Goal: Task Accomplishment & Management: Use online tool/utility

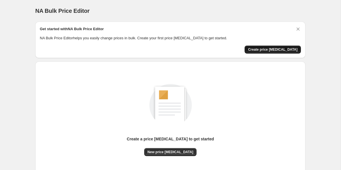
click at [264, 49] on span "Create price [MEDICAL_DATA]" at bounding box center [272, 49] width 49 height 5
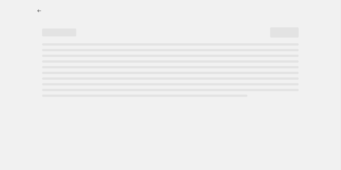
select select "percentage"
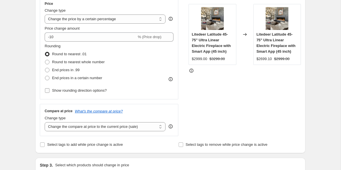
scroll to position [109, 0]
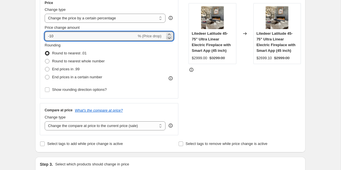
click at [169, 35] on div at bounding box center [169, 36] width 6 height 7
click at [169, 35] on icon at bounding box center [169, 35] width 6 height 6
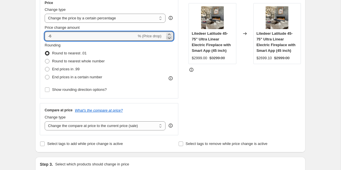
click at [169, 35] on icon at bounding box center [169, 35] width 6 height 6
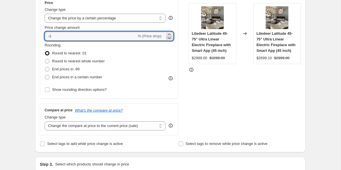
click at [169, 35] on icon at bounding box center [169, 35] width 6 height 6
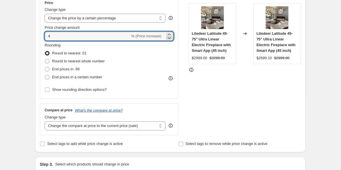
click at [169, 35] on icon at bounding box center [169, 35] width 6 height 6
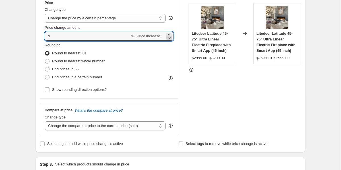
click at [169, 35] on icon at bounding box center [169, 35] width 6 height 6
type input "10"
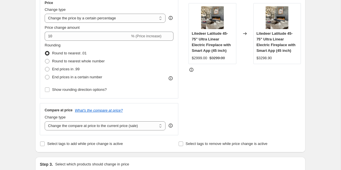
click at [191, 77] on div "STOREFRONT EXAMPLE Litedeer Latitude 45-75" Ultra Linear Electric Fireplace wit…" at bounding box center [244, 65] width 112 height 139
click at [47, 88] on input "Show rounding direction options?" at bounding box center [47, 89] width 5 height 5
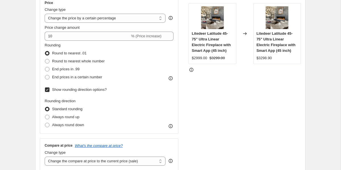
click at [47, 88] on input "Show rounding direction options?" at bounding box center [47, 89] width 5 height 5
checkbox input "false"
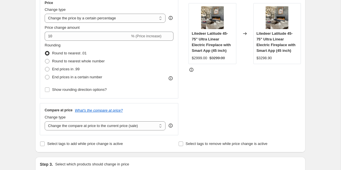
click at [151, 111] on div "Compare at price What's the compare at price?" at bounding box center [109, 110] width 129 height 5
click at [138, 127] on select "Change the compare at price to the current price (sale) Change the compare at p…" at bounding box center [105, 125] width 121 height 9
select select "percentage"
click at [45, 121] on select "Change the compare at price to the current price (sale) Change the compare at p…" at bounding box center [105, 125] width 121 height 9
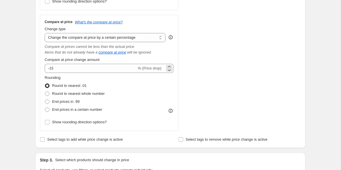
scroll to position [198, 0]
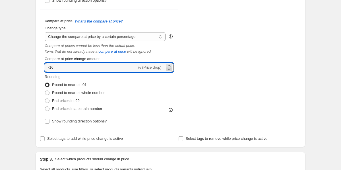
click at [167, 66] on icon at bounding box center [169, 69] width 6 height 6
click at [167, 65] on icon at bounding box center [169, 66] width 6 height 6
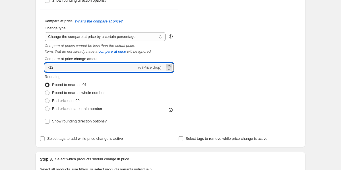
click at [167, 65] on icon at bounding box center [169, 66] width 6 height 6
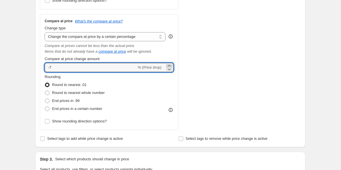
click at [167, 65] on icon at bounding box center [169, 66] width 6 height 6
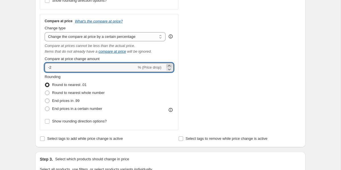
click at [167, 65] on icon at bounding box center [169, 66] width 6 height 6
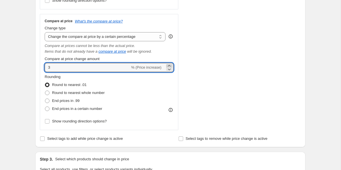
click at [167, 65] on icon at bounding box center [169, 66] width 6 height 6
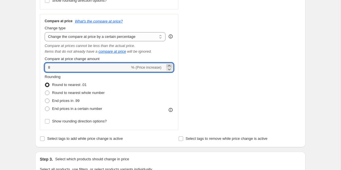
click at [167, 65] on icon at bounding box center [169, 66] width 6 height 6
type input "10"
click at [168, 88] on div "Rounding Round to nearest .01 Round to nearest whole number End prices in .99 E…" at bounding box center [109, 93] width 129 height 39
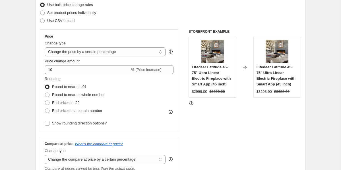
scroll to position [74, 0]
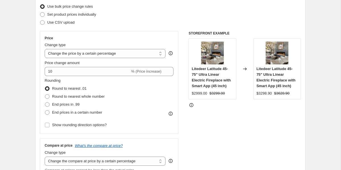
click at [87, 31] on div "Price Change type Change the price to a certain amount Change the price by a ce…" at bounding box center [109, 82] width 138 height 103
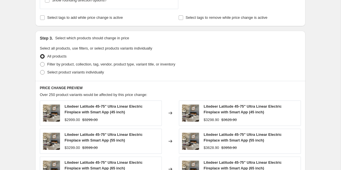
scroll to position [307, 0]
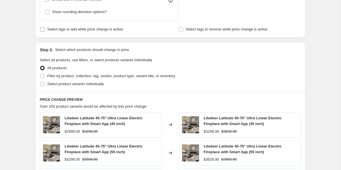
click at [65, 33] on label "Select tags to add while price change is active" at bounding box center [81, 29] width 83 height 8
click at [45, 32] on input "Select tags to add while price change is active" at bounding box center [42, 29] width 5 height 5
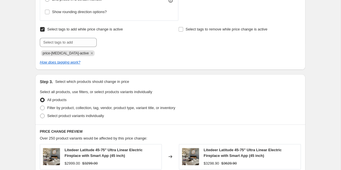
click at [80, 30] on span "Select tags to add while price change is active" at bounding box center [85, 29] width 76 height 4
click at [45, 30] on input "Select tags to add while price change is active" at bounding box center [42, 29] width 5 height 5
checkbox input "false"
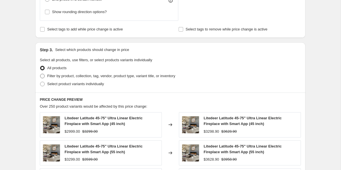
click at [76, 72] on label "Filter by product, collection, tag, vendor, product type, variant title, or inv…" at bounding box center [107, 76] width 135 height 8
click at [40, 74] on input "Filter by product, collection, tag, vendor, product type, variant title, or inv…" at bounding box center [40, 74] width 0 height 0
radio input "true"
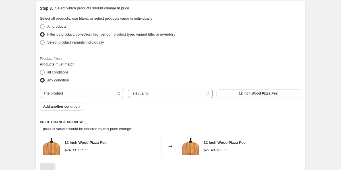
scroll to position [357, 0]
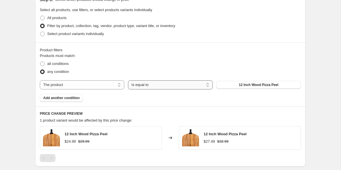
click at [192, 84] on select "Is equal to Is not equal to" at bounding box center [170, 84] width 84 height 9
click at [233, 83] on button "12 Inch Wood Pizza Peel" at bounding box center [258, 85] width 84 height 8
click at [107, 81] on select "The product The product's collection The product's tag The product's vendor The…" at bounding box center [82, 84] width 84 height 9
select select "vendor"
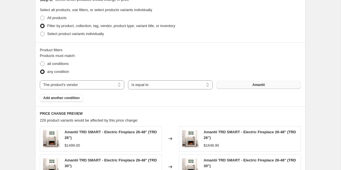
click at [241, 87] on button "Amantii" at bounding box center [258, 85] width 84 height 8
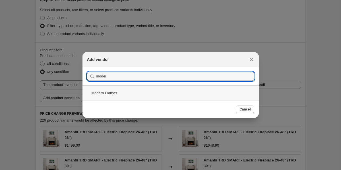
type input "moder"
click at [122, 94] on div "Modern Flames" at bounding box center [170, 92] width 176 height 15
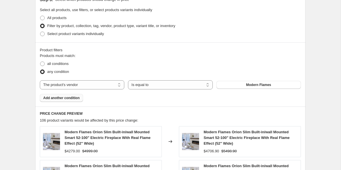
click at [66, 98] on span "Add another condition" at bounding box center [61, 98] width 36 height 5
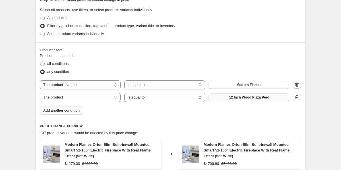
click at [242, 97] on span "12 Inch Wood Pizza Peel" at bounding box center [249, 97] width 40 height 5
click at [96, 98] on select "The product The product's collection The product's tag The product's vendor The…" at bounding box center [80, 97] width 81 height 9
select select "vendor"
click at [265, 100] on button "Amantii" at bounding box center [248, 97] width 81 height 8
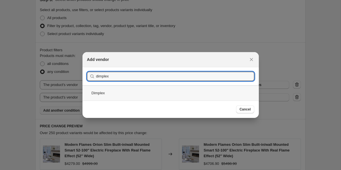
type input "dimplex"
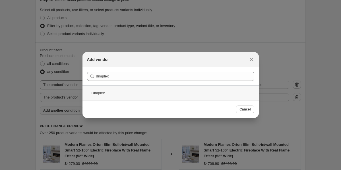
click at [209, 97] on div "Dimplex" at bounding box center [170, 92] width 176 height 15
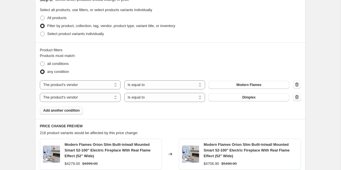
click at [69, 110] on span "Add another condition" at bounding box center [61, 110] width 36 height 5
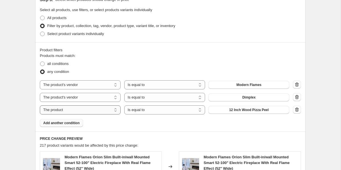
click at [78, 113] on select "The product The product's collection The product's tag The product's vendor The…" at bounding box center [80, 109] width 81 height 9
click at [46, 63] on label "all conditions" at bounding box center [54, 64] width 29 height 8
click at [40, 62] on input "all conditions" at bounding box center [40, 61] width 0 height 0
radio input "true"
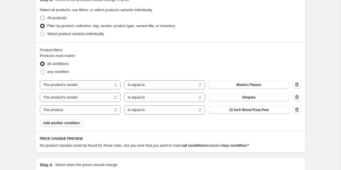
click at [48, 17] on span "All products" at bounding box center [56, 18] width 19 height 4
click at [40, 16] on input "All products" at bounding box center [40, 16] width 0 height 0
radio input "true"
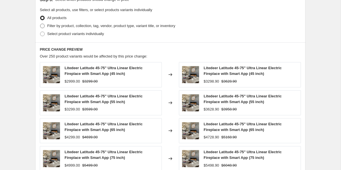
click at [55, 25] on span "Filter by product, collection, tag, vendor, product type, variant title, or inv…" at bounding box center [111, 26] width 128 height 4
click at [40, 24] on input "Filter by product, collection, tag, vendor, product type, variant title, or inv…" at bounding box center [40, 24] width 0 height 0
radio input "true"
select select "vendor"
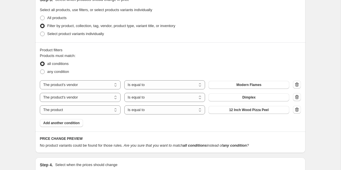
click at [144, 89] on div "The product The product's collection The product's tag The product's vendor The…" at bounding box center [170, 97] width 261 height 34
click at [149, 85] on select "Is equal to Is not equal to" at bounding box center [164, 84] width 81 height 9
click at [47, 75] on label "any condition" at bounding box center [54, 72] width 29 height 8
click at [40, 70] on input "any condition" at bounding box center [40, 69] width 0 height 0
radio input "true"
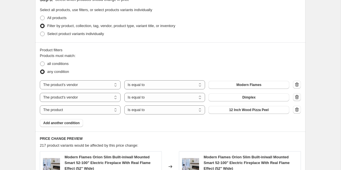
click at [295, 95] on icon "button" at bounding box center [297, 97] width 6 height 6
select select "product"
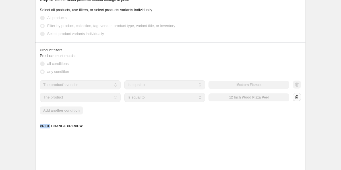
click at [295, 95] on div at bounding box center [297, 97] width 8 height 9
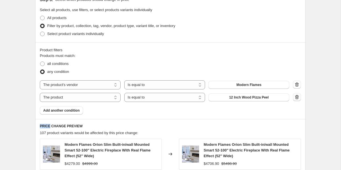
click at [295, 95] on icon "button" at bounding box center [297, 97] width 6 height 6
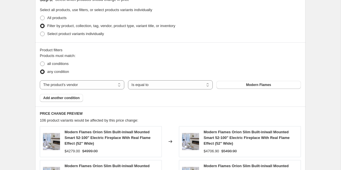
click at [126, 85] on div "The product The product's collection The product's tag The product's vendor The…" at bounding box center [170, 84] width 261 height 9
click at [191, 81] on select "Is equal to Is not equal to" at bounding box center [170, 84] width 84 height 9
select select "not_equal"
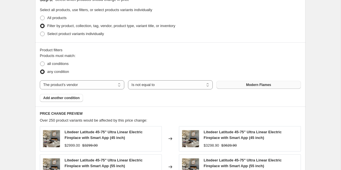
click at [252, 84] on span "Modern Flames" at bounding box center [258, 84] width 25 height 5
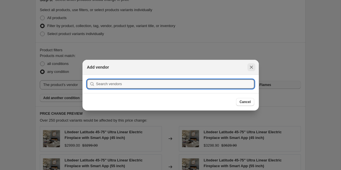
click at [248, 68] on button "Close" at bounding box center [251, 67] width 8 height 8
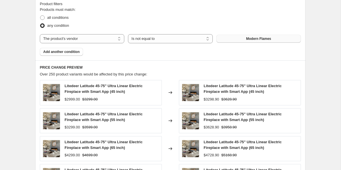
scroll to position [381, 0]
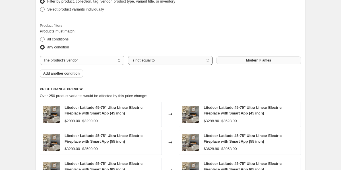
click at [140, 61] on select "Is equal to Is not equal to" at bounding box center [170, 60] width 84 height 9
select select "equal"
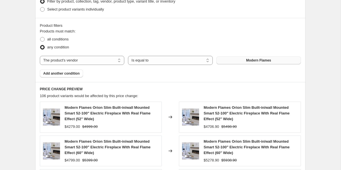
click at [203, 40] on div "all conditions" at bounding box center [170, 39] width 261 height 8
click at [58, 75] on span "Add another condition" at bounding box center [61, 73] width 36 height 5
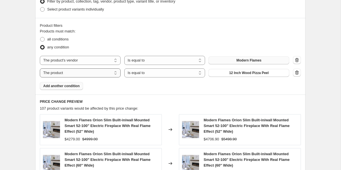
click at [101, 75] on select "The product The product's collection The product's tag The product's vendor The…" at bounding box center [80, 72] width 81 height 9
select select "vendor"
click at [244, 75] on button "Amantii" at bounding box center [248, 73] width 81 height 8
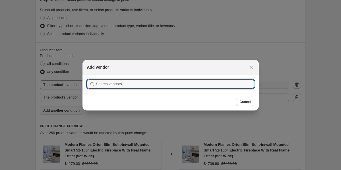
scroll to position [0, 0]
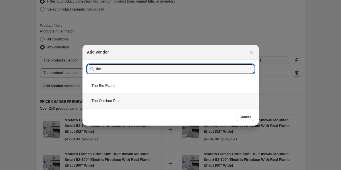
type input "the"
click at [140, 96] on div "The Outdoor Plus" at bounding box center [170, 100] width 176 height 15
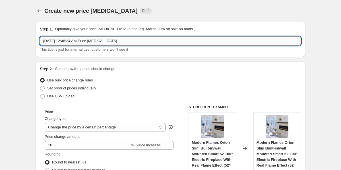
click at [73, 39] on input "Sep 9, 2025, 12:46:34 AM Price change job" at bounding box center [170, 40] width 261 height 9
click at [69, 39] on input "Sep 9, 2025, 12:46:34 AM Price change job" at bounding box center [170, 40] width 261 height 9
type input "Modern flames and outdoor plus 10% increase"
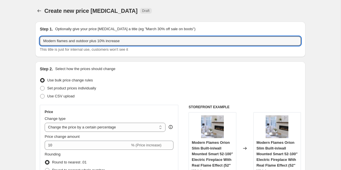
click at [154, 46] on div "Modern flames and outdoor plus 10% increase This title is just for internal use…" at bounding box center [170, 44] width 261 height 16
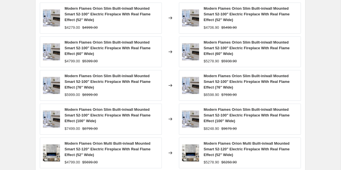
scroll to position [596, 0]
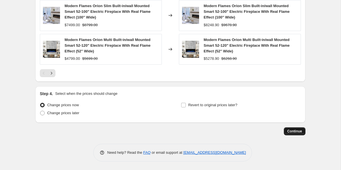
click at [295, 133] on span "Continue" at bounding box center [294, 131] width 15 height 5
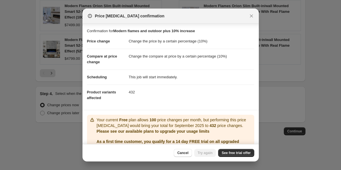
scroll to position [29, 0]
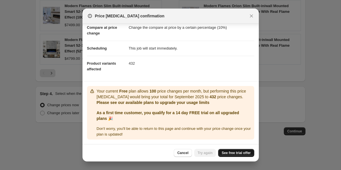
click at [233, 155] on link "See free trial offer" at bounding box center [236, 153] width 36 height 8
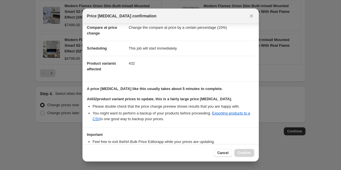
click at [237, 136] on h3 "Important" at bounding box center [170, 134] width 167 height 5
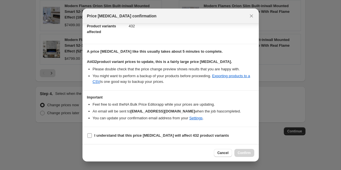
click at [133, 134] on b "I understand that this price change job will affect 432 product variants" at bounding box center [161, 135] width 134 height 4
click at [92, 134] on input "I understand that this price change job will affect 432 product variants" at bounding box center [89, 135] width 5 height 5
checkbox input "true"
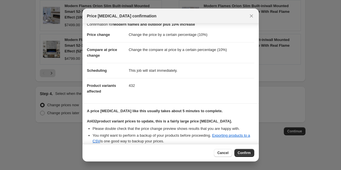
scroll to position [0, 0]
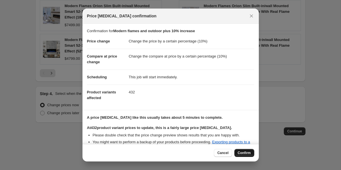
click at [241, 153] on span "Confirm" at bounding box center [244, 152] width 13 height 5
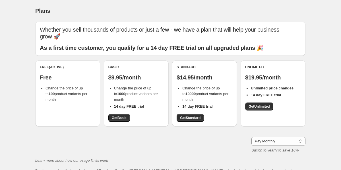
click at [183, 86] on span "Change the price of up to 10000 product variants per month" at bounding box center [205, 94] width 46 height 16
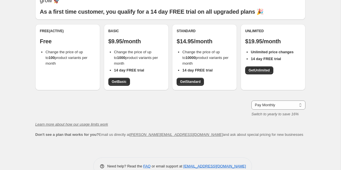
scroll to position [43, 0]
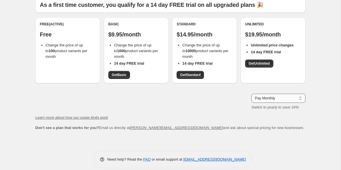
click at [271, 94] on select "Pay Monthly Pay Yearly (Save 16%)" at bounding box center [278, 98] width 54 height 9
click at [251, 94] on select "Pay Monthly Pay Yearly (Save 16%)" at bounding box center [278, 98] width 54 height 9
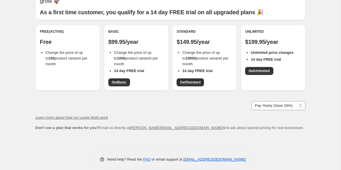
click at [272, 94] on div "Whether you sell thousands of products or just a few - we have a plan that will…" at bounding box center [170, 58] width 270 height 144
click at [273, 101] on select "Pay Monthly Pay Yearly (Save 16%)" at bounding box center [278, 105] width 54 height 9
select select "month"
click at [251, 101] on select "Pay Monthly Pay Yearly (Save 16%)" at bounding box center [278, 105] width 54 height 9
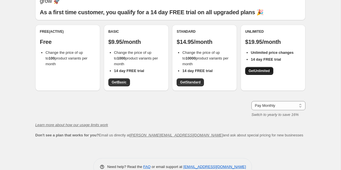
click at [267, 69] on span "Get Unlimited" at bounding box center [258, 71] width 21 height 5
